Goal: Task Accomplishment & Management: Manage account settings

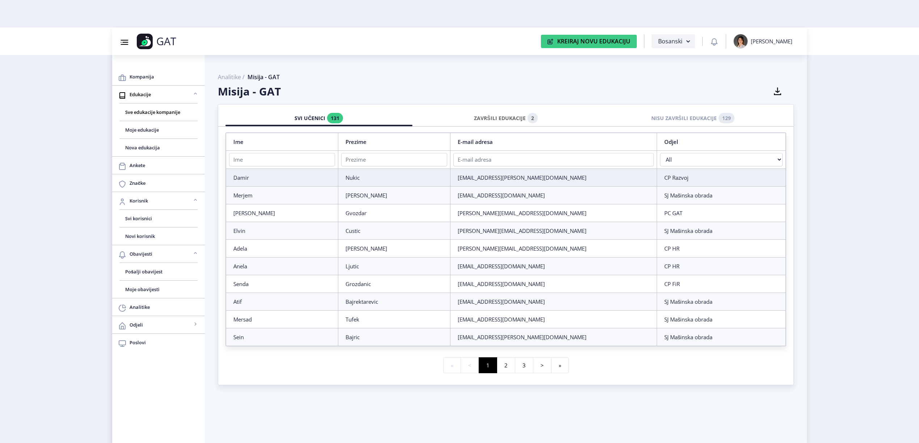
click at [483, 118] on div "ZAVRŠILI EDUKACIJE 2" at bounding box center [506, 118] width 176 height 16
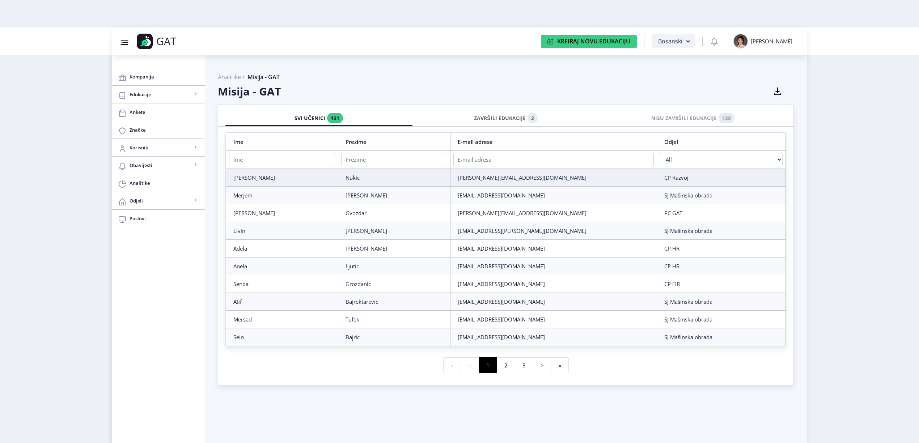
click at [513, 116] on div "ZAVRŠILI EDUKACIJE 2" at bounding box center [506, 118] width 176 height 16
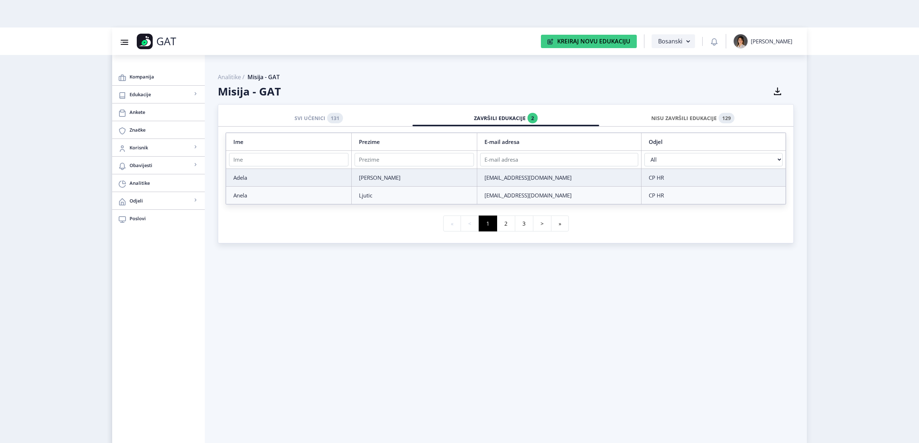
click at [662, 115] on div "NISU ZAVRŠILI EDUKACIJE 129" at bounding box center [693, 118] width 176 height 16
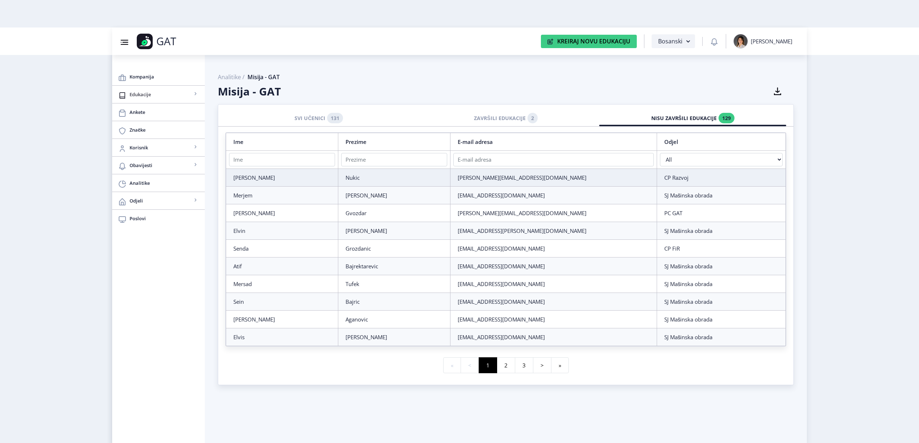
click at [169, 99] on link "Edukacije" at bounding box center [158, 94] width 93 height 17
click at [164, 113] on span "Sve edukacije kompanije" at bounding box center [158, 112] width 67 height 9
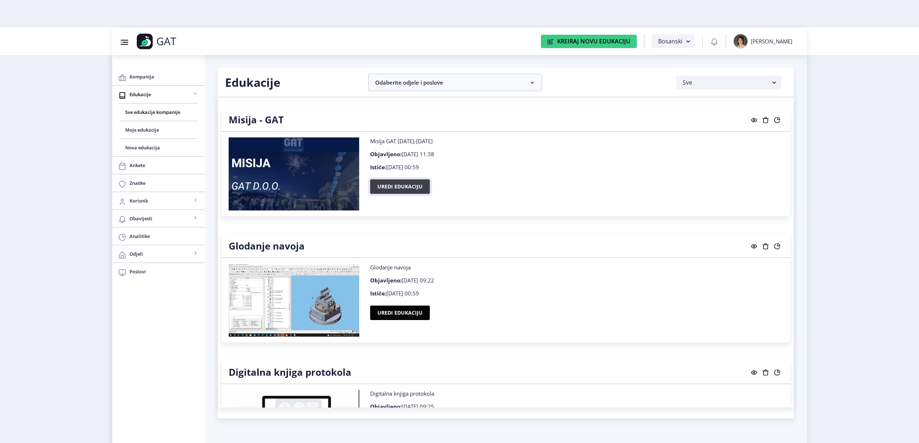
click at [377, 186] on button "Uredi edukaciju" at bounding box center [400, 187] width 60 height 14
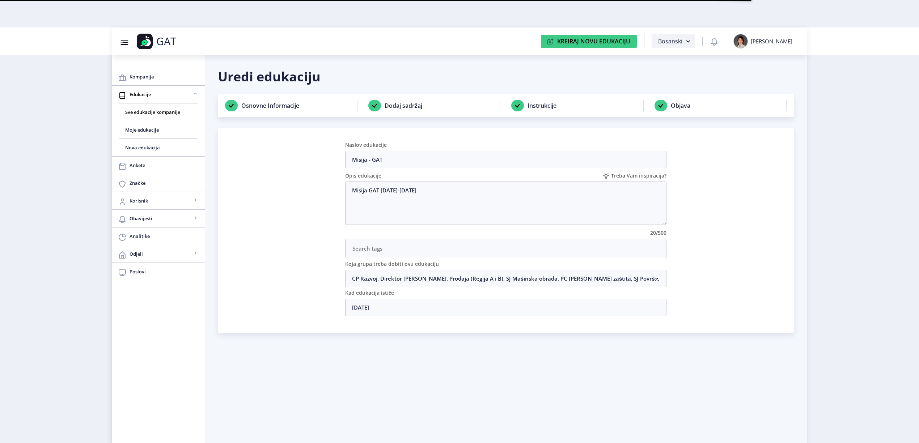
scroll to position [28, 0]
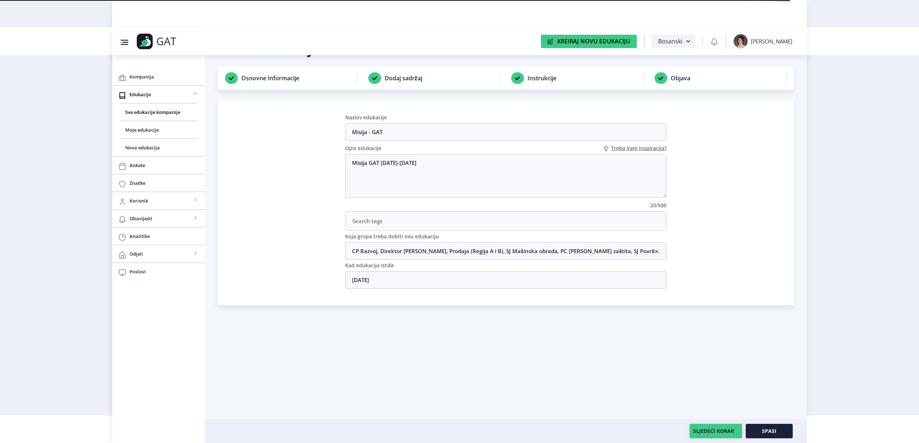
click at [722, 430] on button "SLJEDEĆI KORAK" at bounding box center [716, 431] width 52 height 14
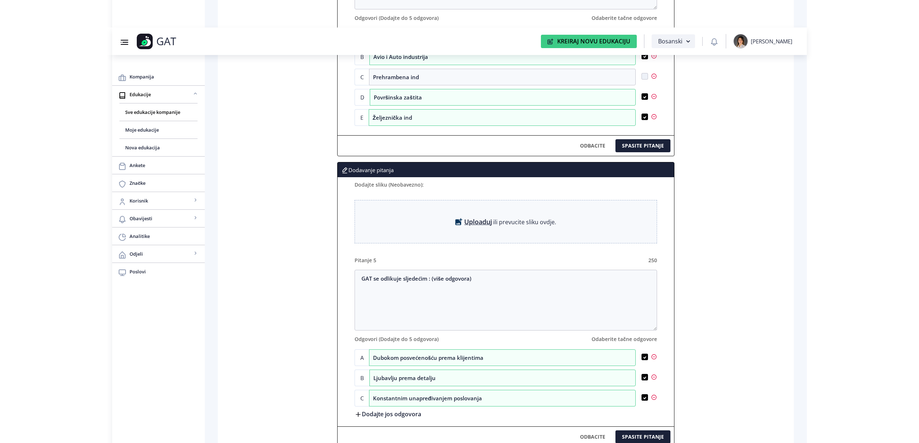
scroll to position [1186, 0]
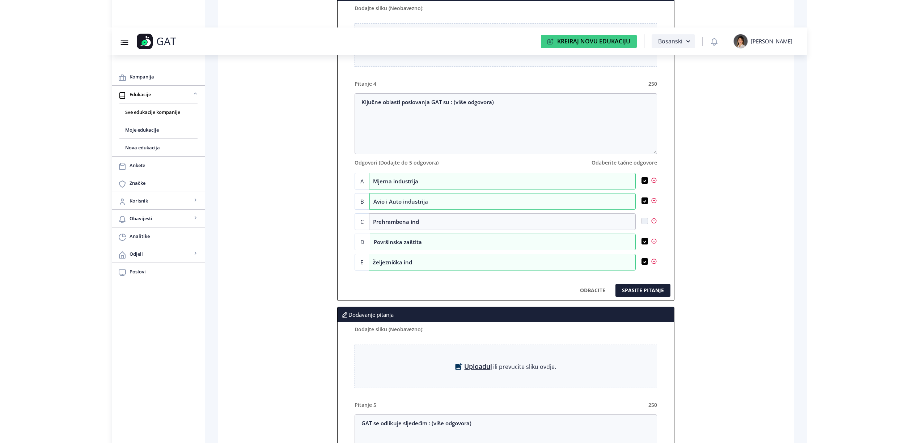
click at [500, 340] on div "Dodajte sliku (Neobavezno):" at bounding box center [506, 331] width 303 height 18
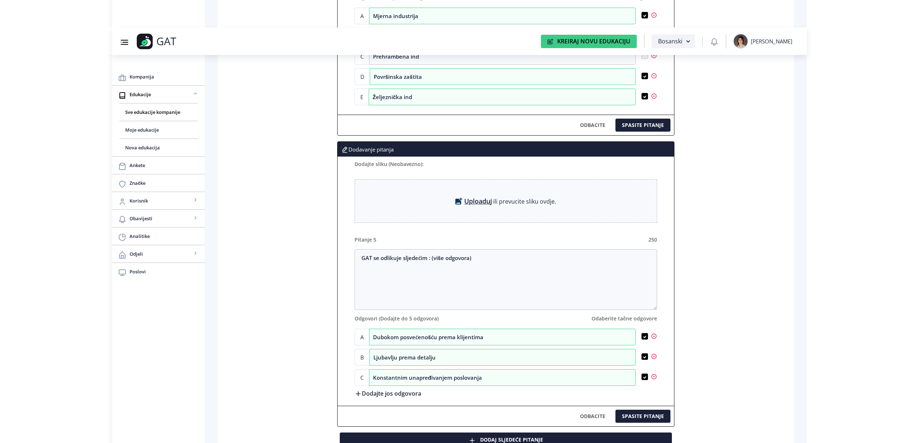
scroll to position [1466, 0]
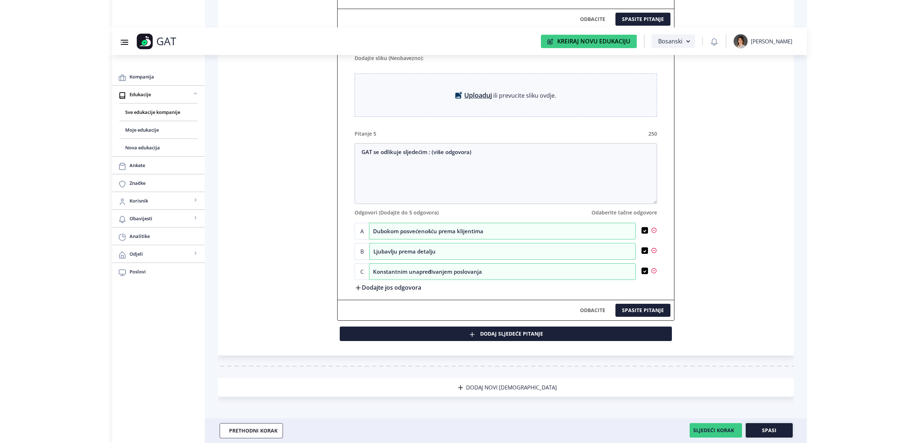
click at [769, 429] on span "Spasi" at bounding box center [769, 431] width 14 height 6
